Goal: Information Seeking & Learning: Learn about a topic

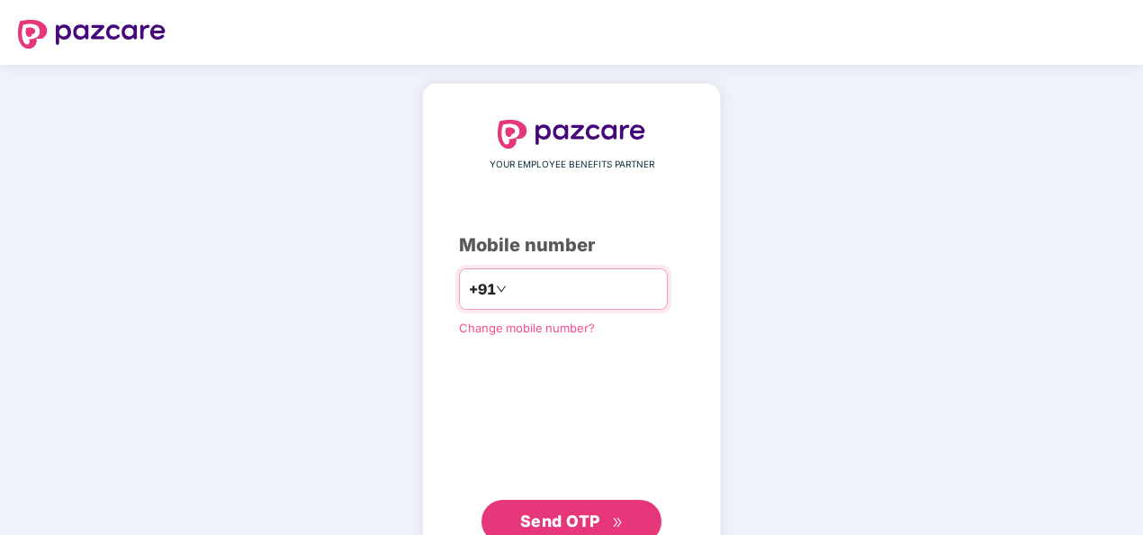
click at [592, 281] on input "number" at bounding box center [584, 288] width 148 height 29
click at [510, 290] on input "**********" at bounding box center [584, 288] width 148 height 29
click at [608, 290] on input "**********" at bounding box center [584, 288] width 148 height 29
type input "**********"
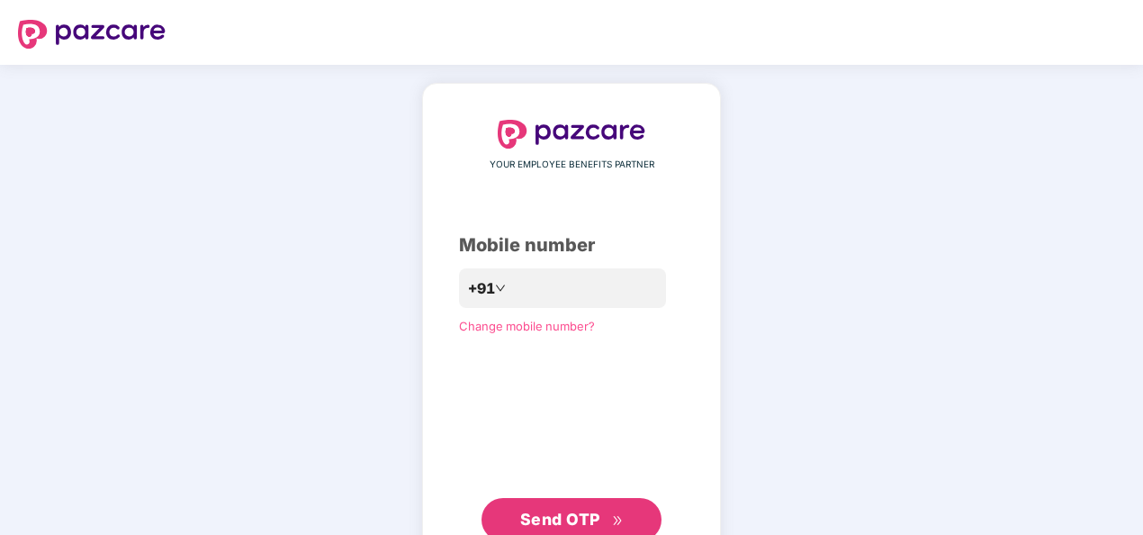
click at [563, 515] on span "Send OTP" at bounding box center [560, 518] width 80 height 19
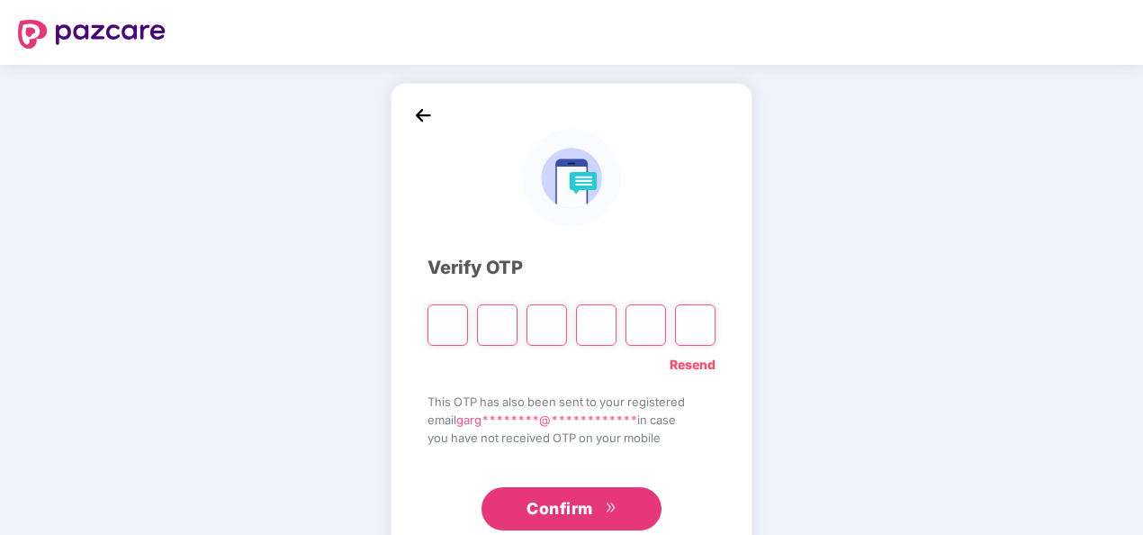
type input "*"
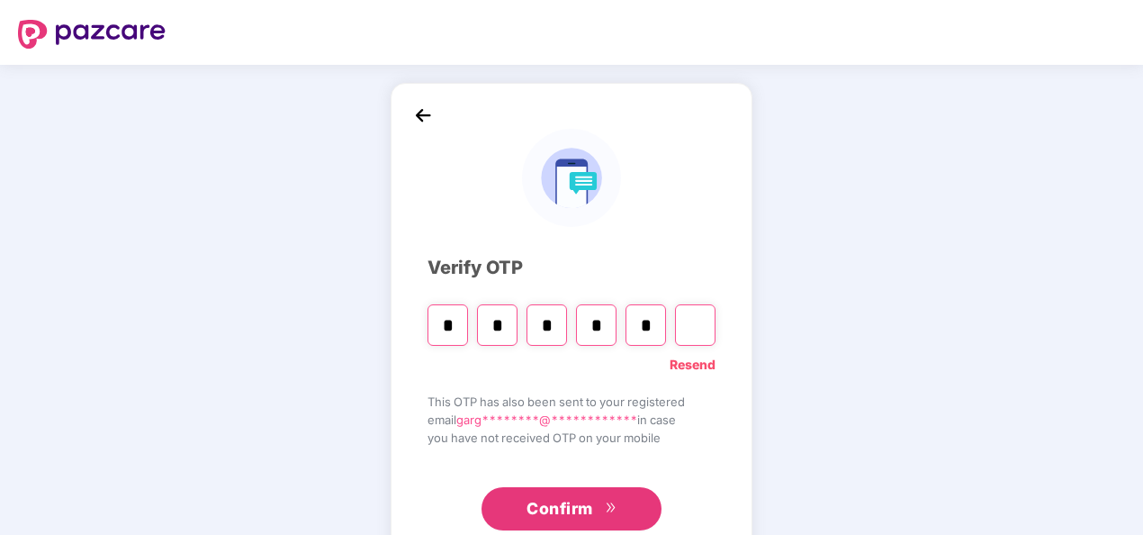
type input "*"
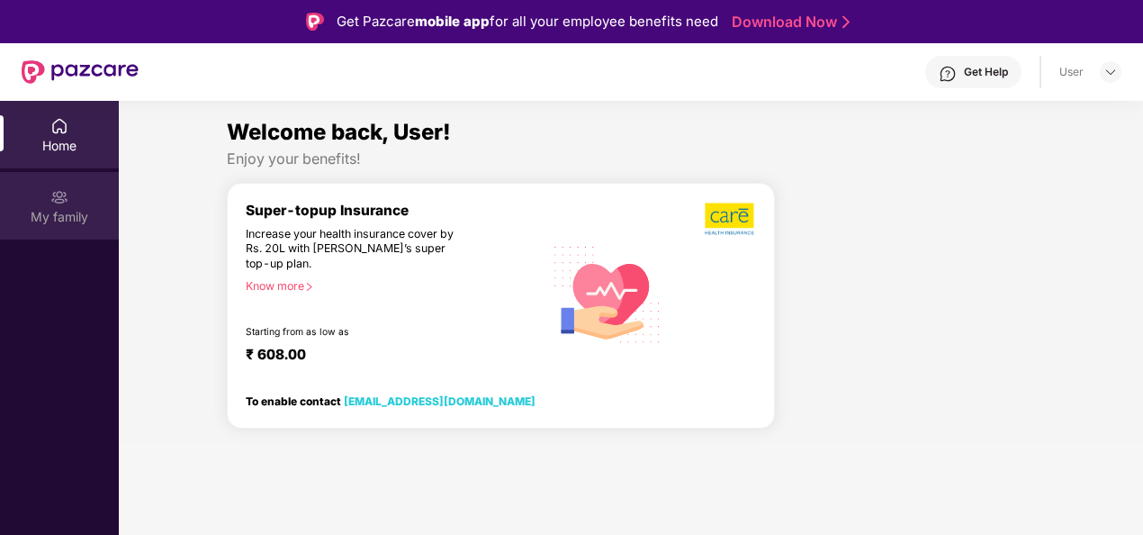
click at [74, 206] on div "My family" at bounding box center [59, 205] width 119 height 67
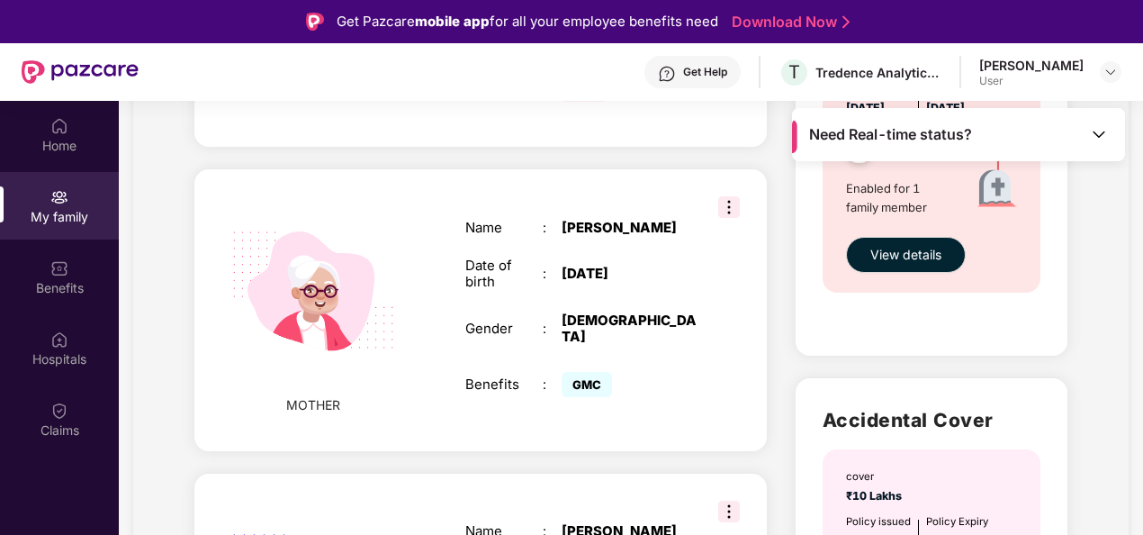
scroll to position [719, 0]
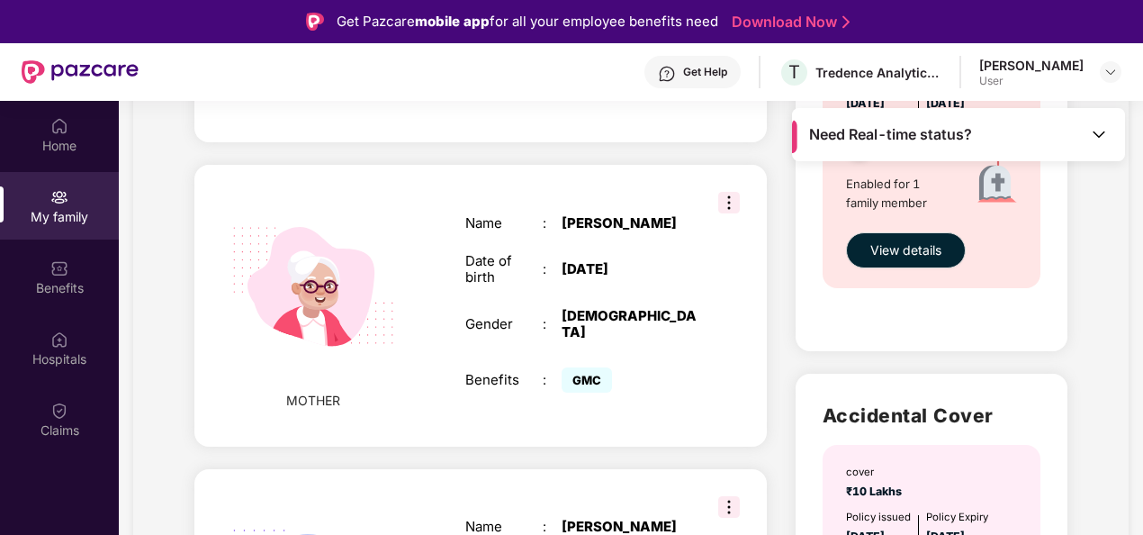
click at [646, 308] on div "[DEMOGRAPHIC_DATA]" at bounding box center [629, 324] width 135 height 32
click at [721, 192] on img at bounding box center [729, 203] width 22 height 22
click at [483, 215] on div "Name" at bounding box center [503, 223] width 77 height 16
drag, startPoint x: 1140, startPoint y: 400, endPoint x: 1147, endPoint y: 520, distance: 120.8
click at [1142, 520] on html "Get Pazcare mobile app for all your employee benefits need Download Now Get Hel…" at bounding box center [571, 267] width 1143 height 535
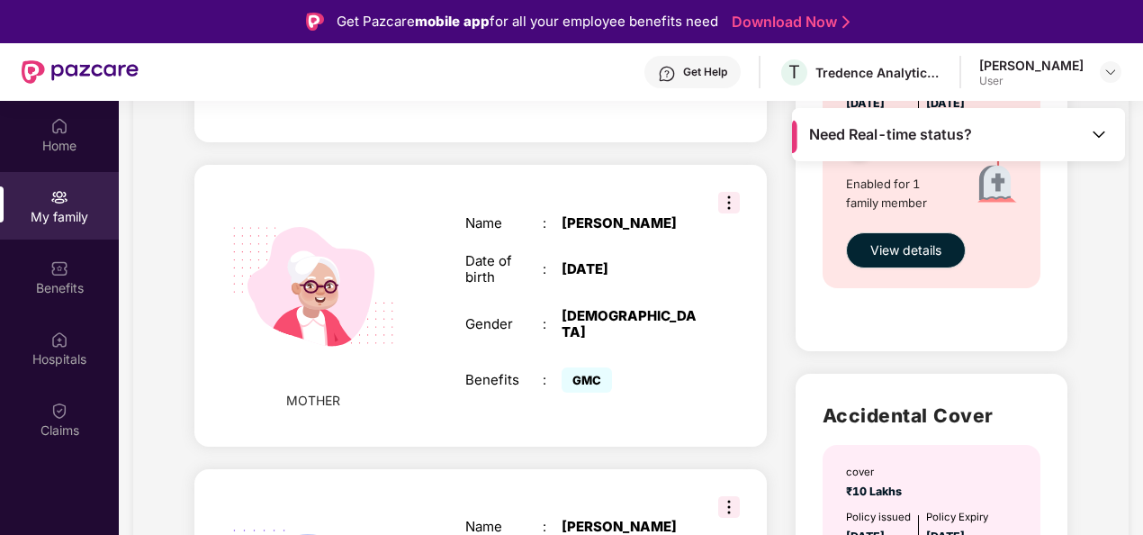
drag, startPoint x: 1147, startPoint y: 520, endPoint x: 1090, endPoint y: 319, distance: 209.7
click at [1090, 319] on div "My family Add Family Member New member can be added to the policy [DATE] of mar…" at bounding box center [630, 119] width 995 height 1417
drag, startPoint x: 1139, startPoint y: 382, endPoint x: 1144, endPoint y: 328, distance: 54.2
click at [1142, 328] on html "Get Pazcare mobile app for all your employee benefits need Download Now Get Hel…" at bounding box center [571, 267] width 1143 height 535
drag, startPoint x: 1144, startPoint y: 328, endPoint x: 1089, endPoint y: 352, distance: 59.7
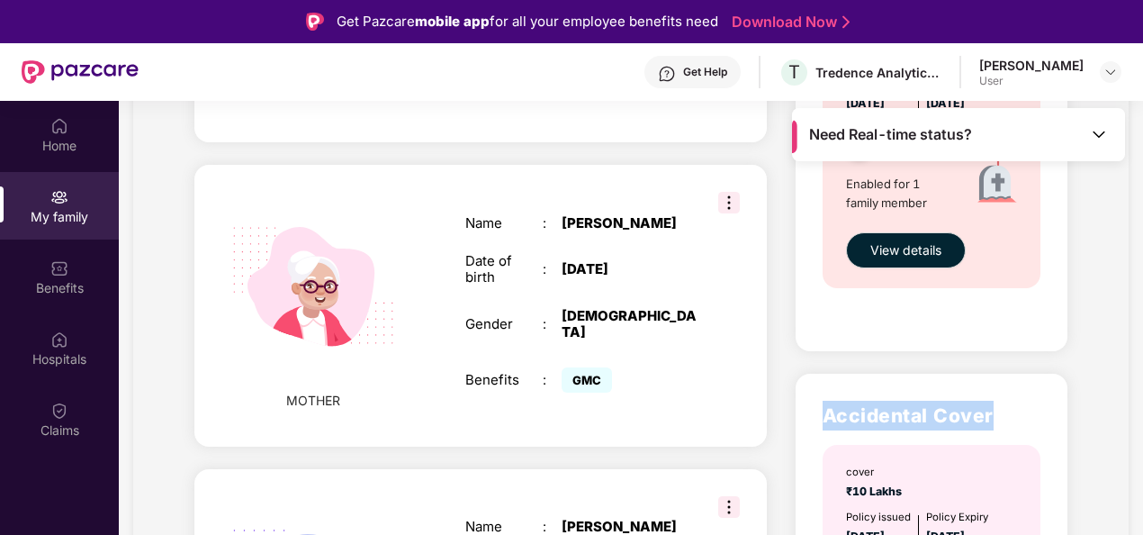
click at [1089, 352] on div "My family Add Family Member New member can be added to the policy [DATE] of mar…" at bounding box center [630, 119] width 995 height 1417
click at [1099, 378] on div "My family Add Family Member New member can be added to the policy [DATE] of mar…" at bounding box center [630, 119] width 995 height 1417
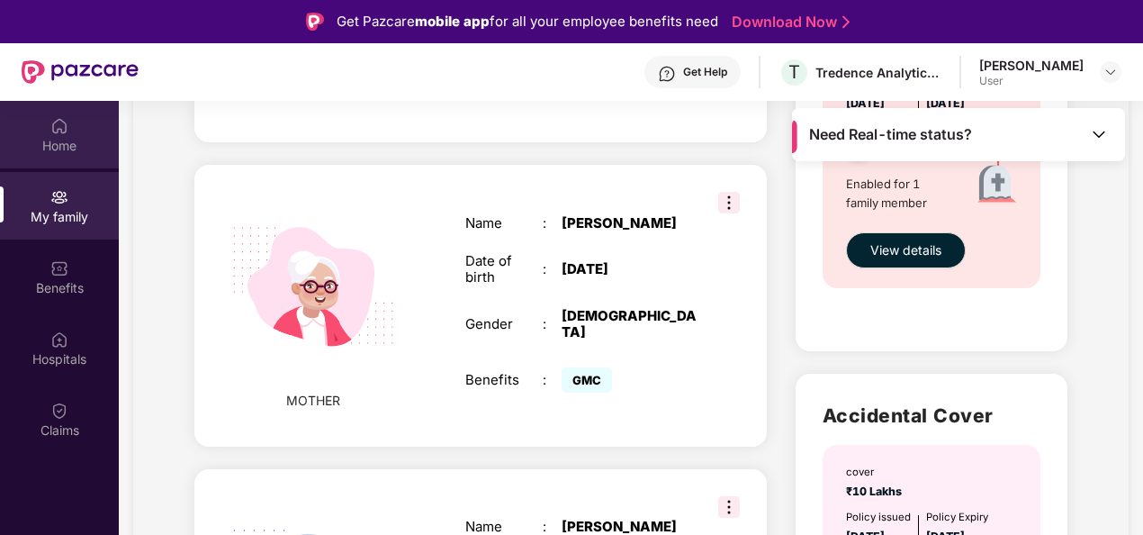
click at [49, 131] on div "Home" at bounding box center [59, 134] width 119 height 67
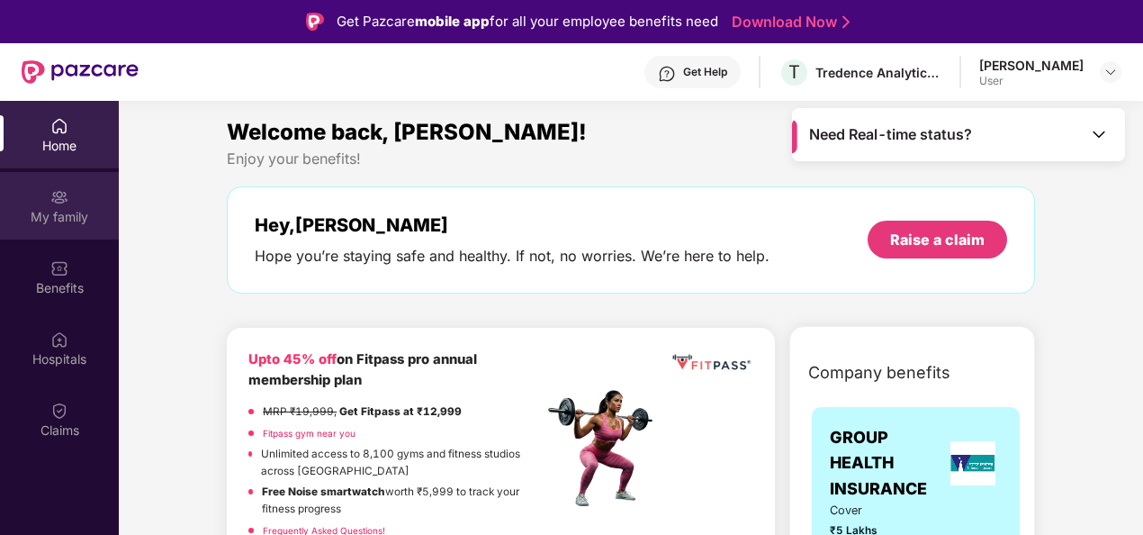
click at [58, 198] on img at bounding box center [59, 197] width 18 height 18
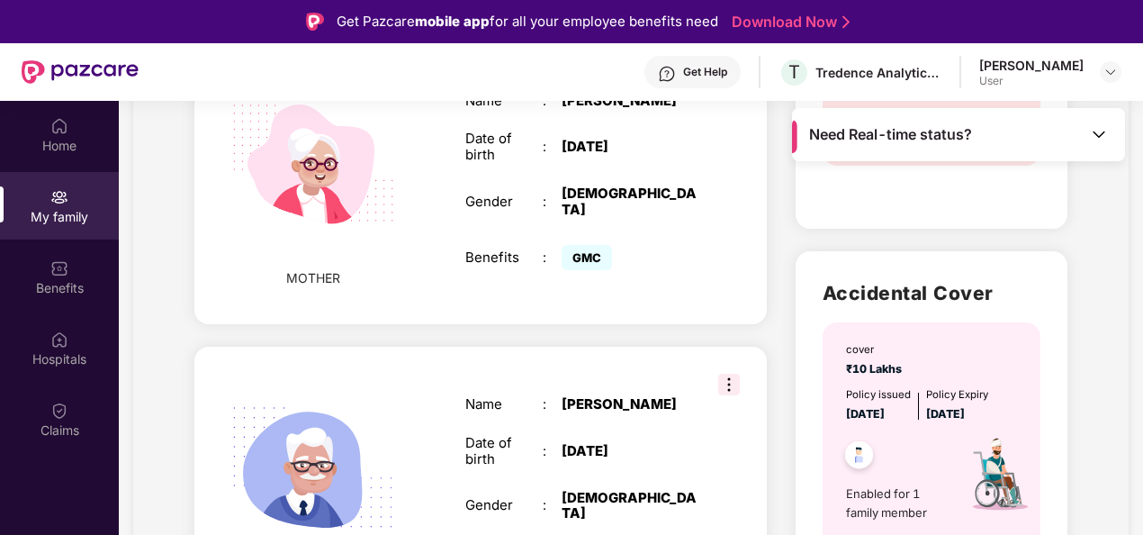
scroll to position [940, 0]
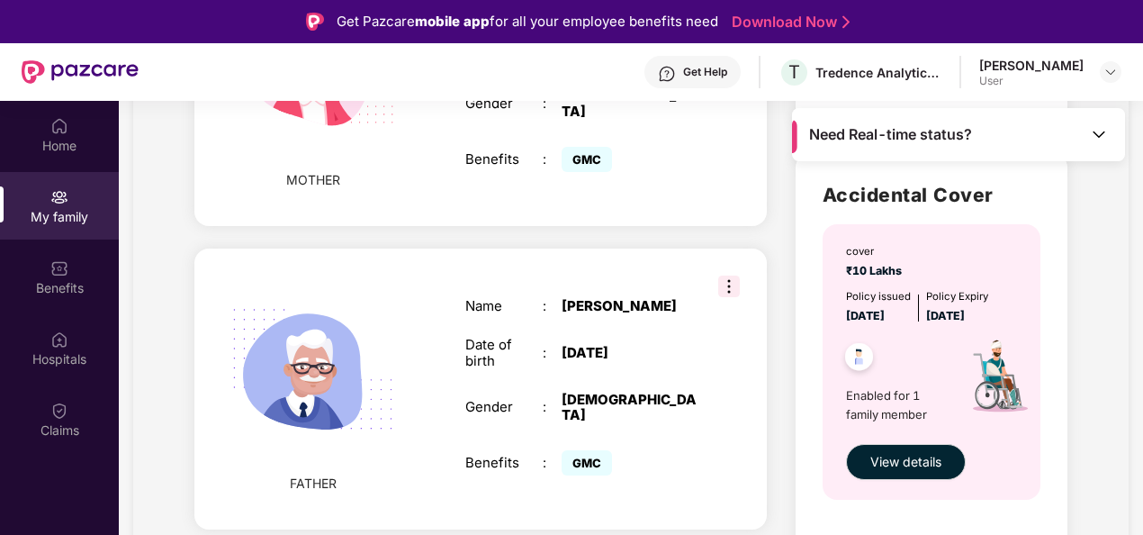
click at [733, 275] on img at bounding box center [729, 286] width 22 height 22
click at [689, 445] on div "GMC" at bounding box center [629, 462] width 135 height 34
click at [408, 329] on img at bounding box center [314, 370] width 208 height 208
click at [72, 256] on div "Benefits" at bounding box center [59, 276] width 119 height 67
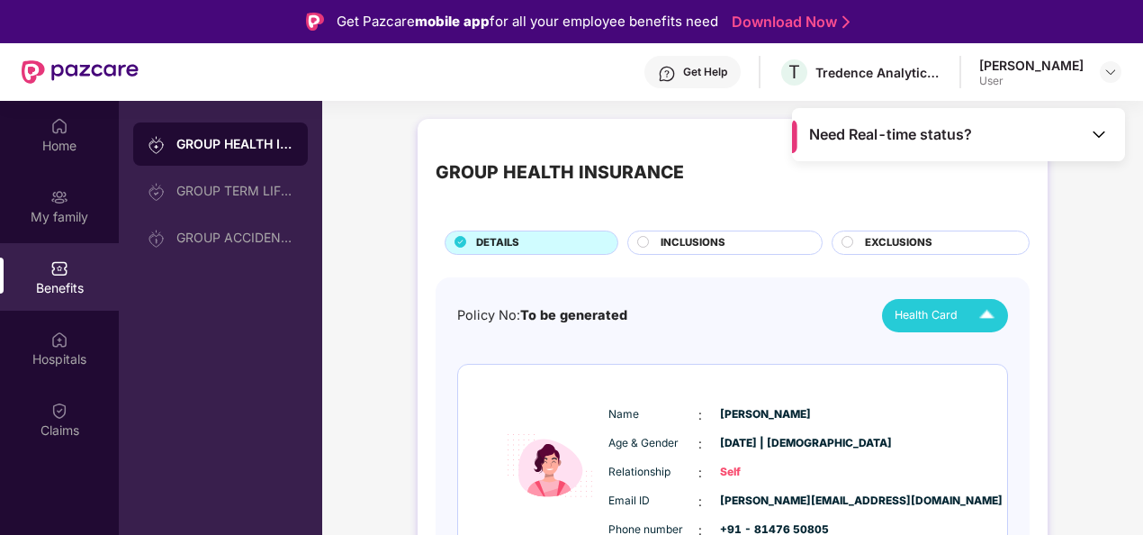
click at [991, 315] on img at bounding box center [986, 315] width 31 height 31
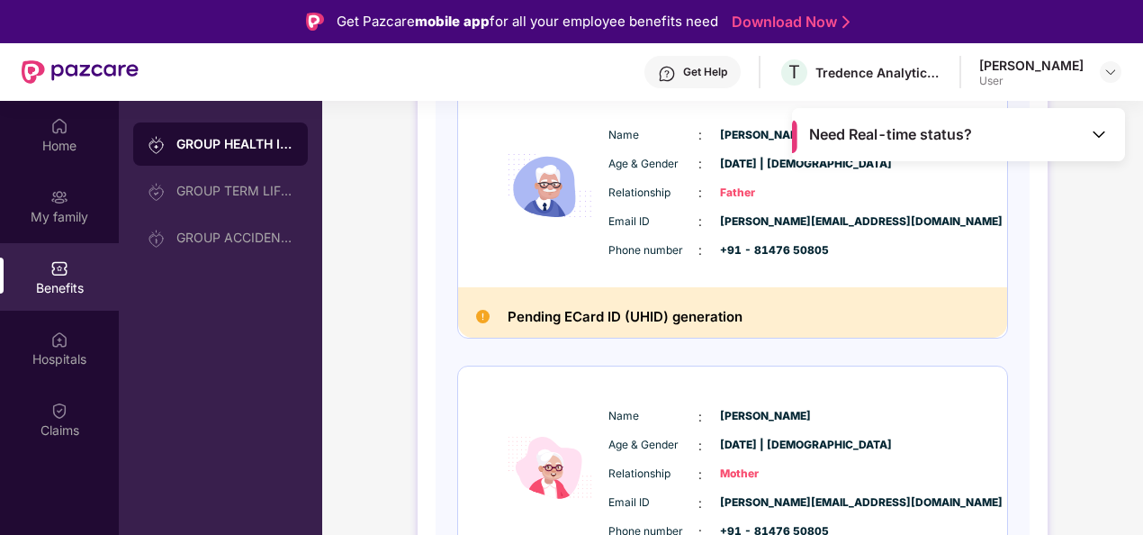
scroll to position [653, 0]
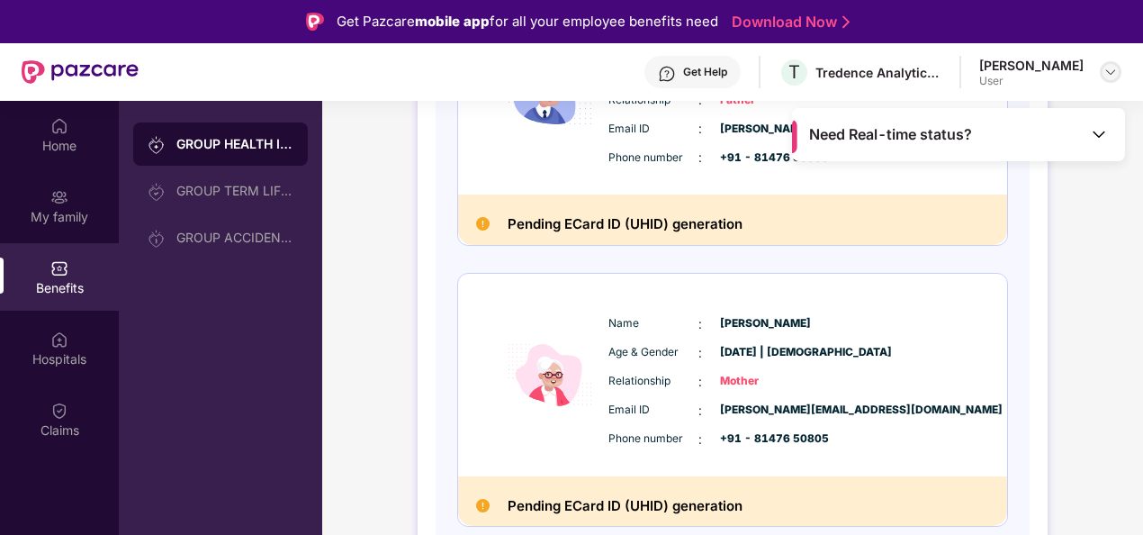
click at [1109, 70] on img at bounding box center [1110, 72] width 14 height 14
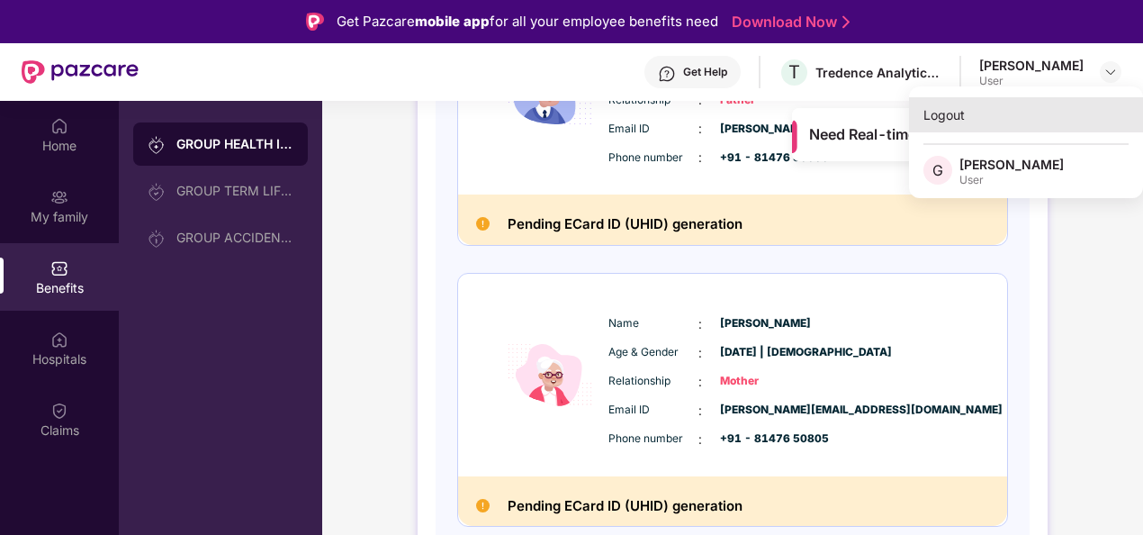
click at [956, 104] on div "Logout" at bounding box center [1026, 114] width 234 height 35
